Goal: Task Accomplishment & Management: Use online tool/utility

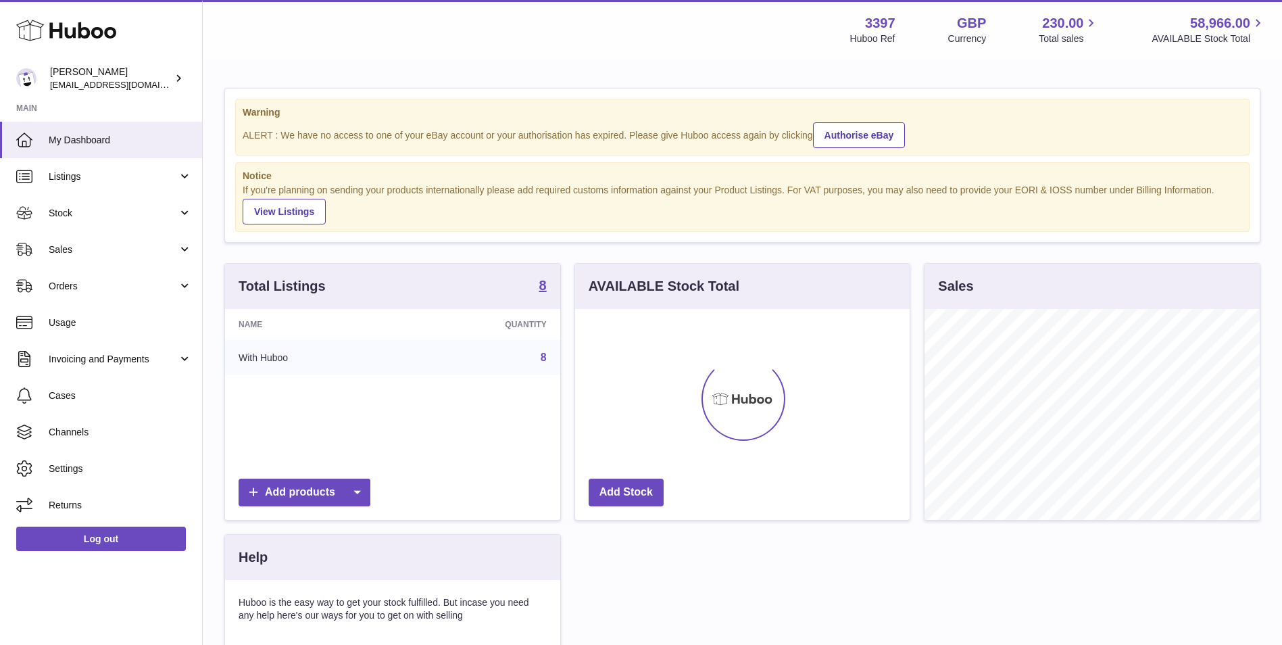
scroll to position [211, 334]
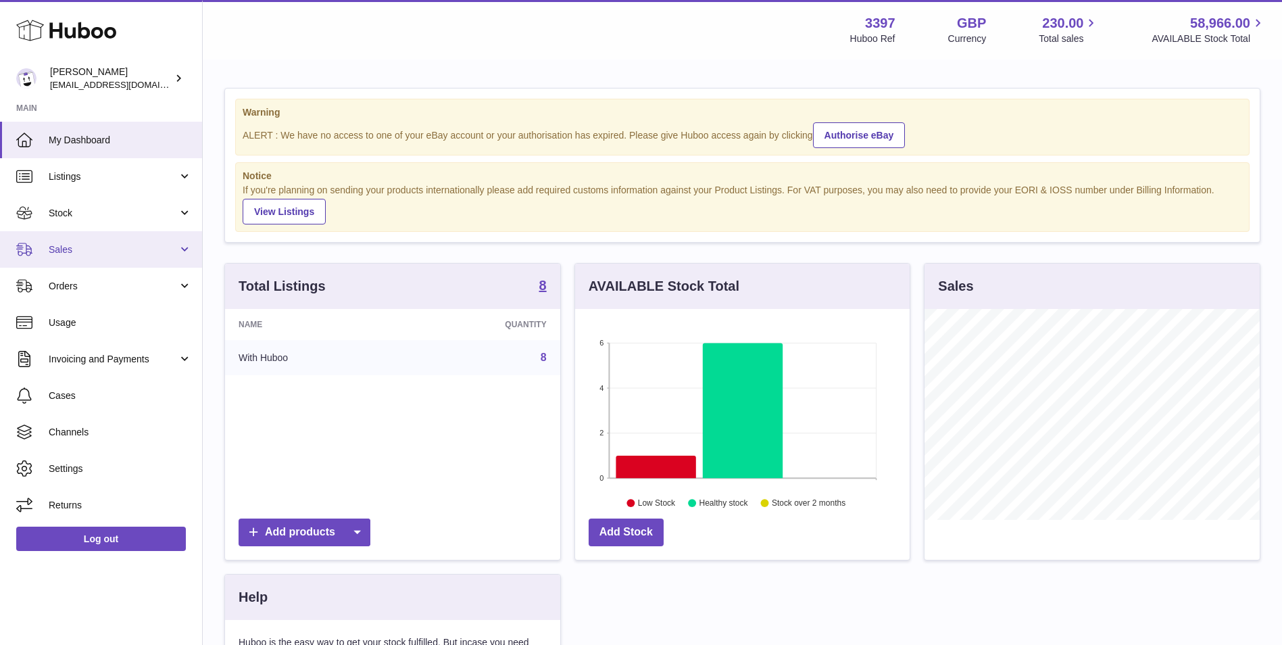
click at [142, 243] on span "Sales" at bounding box center [113, 249] width 129 height 13
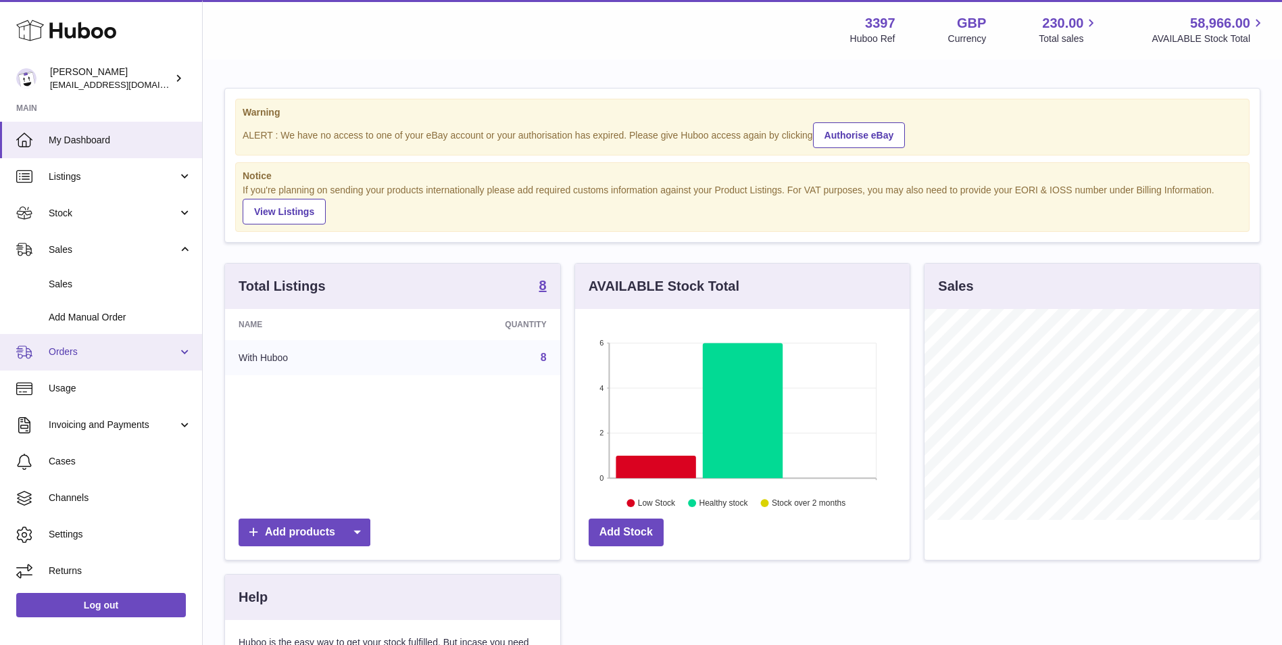
click at [76, 357] on span "Orders" at bounding box center [113, 351] width 129 height 13
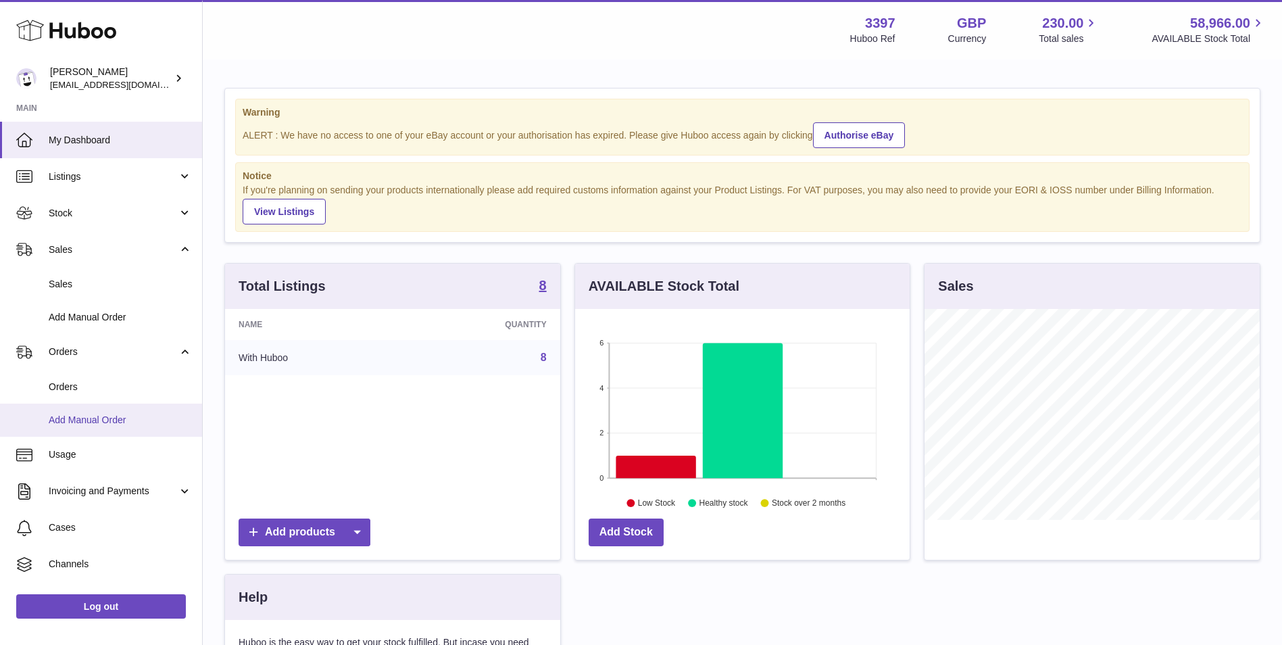
click at [76, 418] on span "Add Manual Order" at bounding box center [120, 420] width 143 height 13
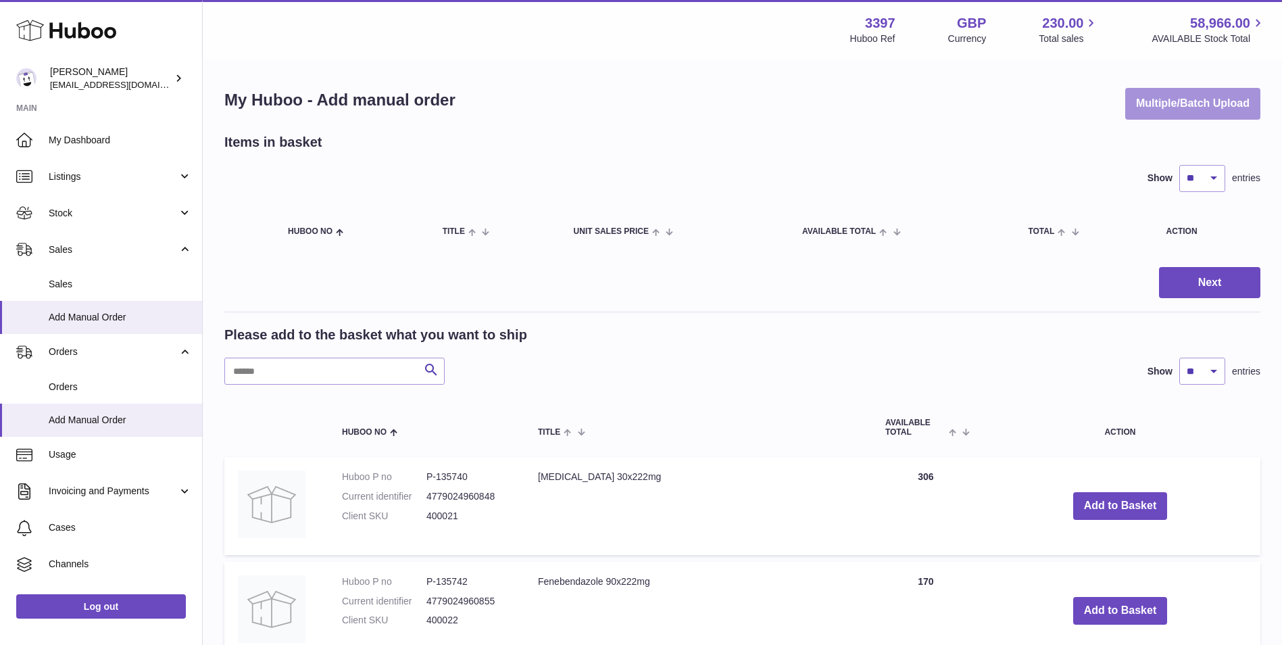
click at [1164, 116] on button "Multiple/Batch Upload" at bounding box center [1192, 104] width 135 height 32
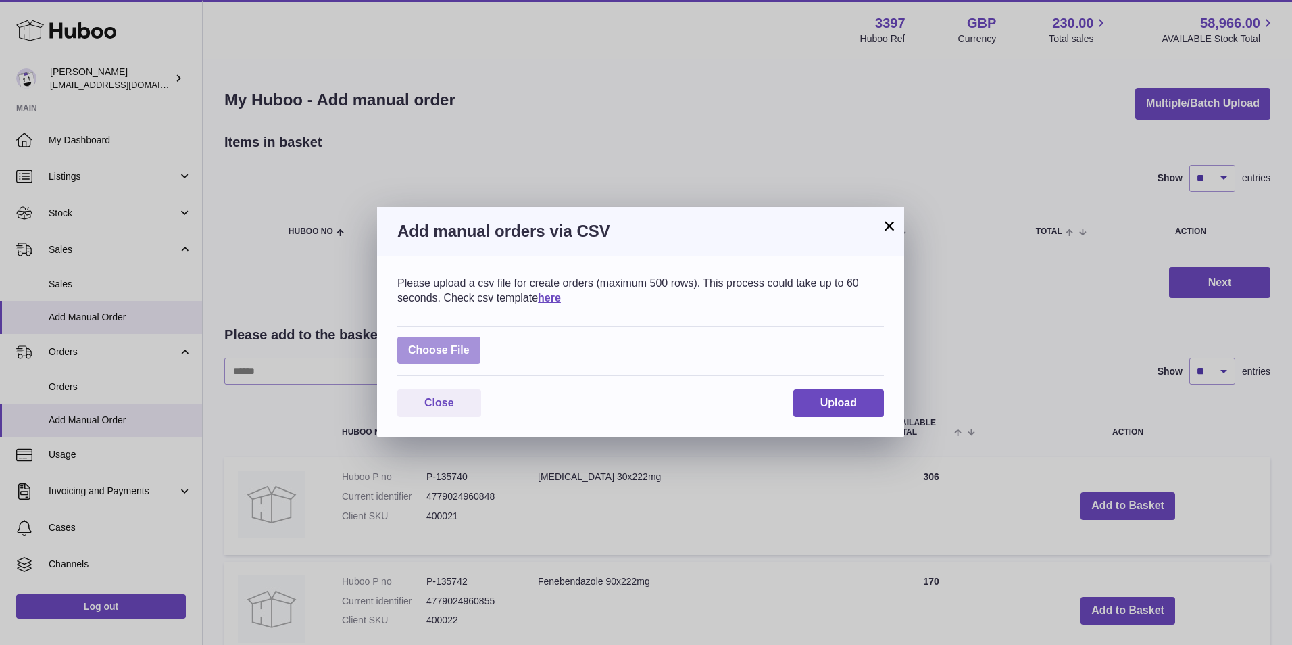
click at [439, 347] on label at bounding box center [438, 351] width 83 height 28
click at [470, 344] on input "file" at bounding box center [470, 343] width 1 height 1
type input "**********"
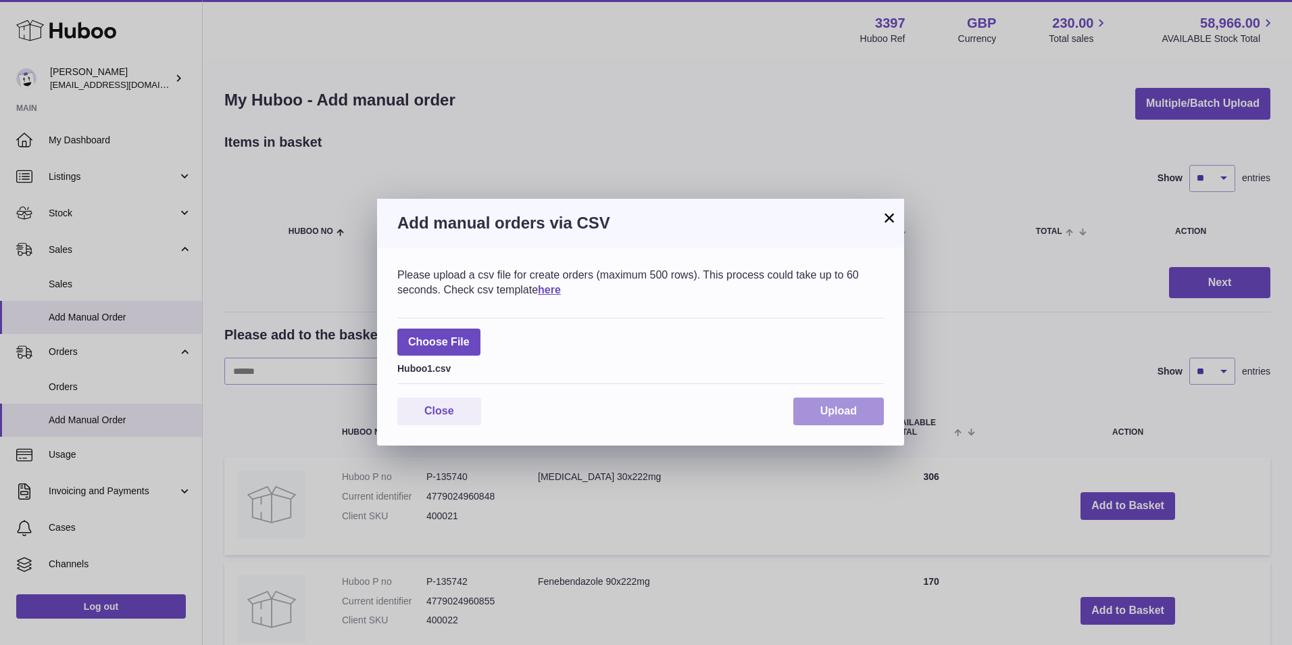
click at [828, 411] on span "Upload" at bounding box center [838, 410] width 36 height 11
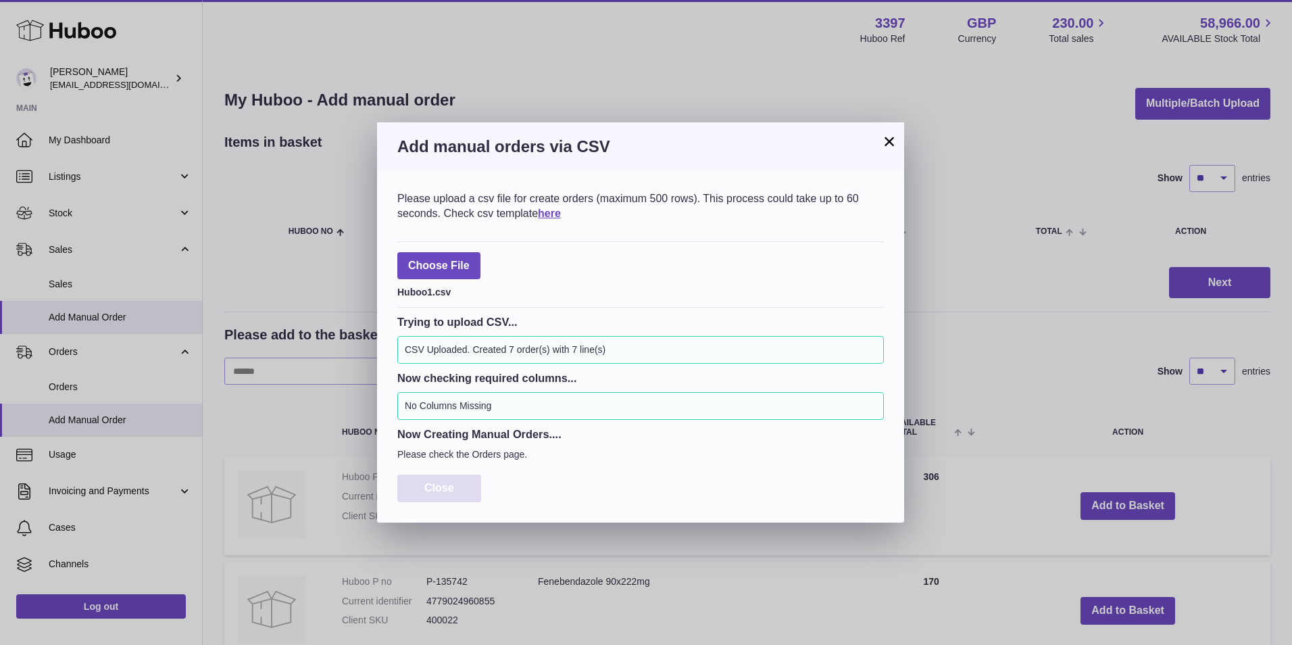
click at [449, 483] on span "Close" at bounding box center [439, 487] width 30 height 11
